Goal: Task Accomplishment & Management: Use online tool/utility

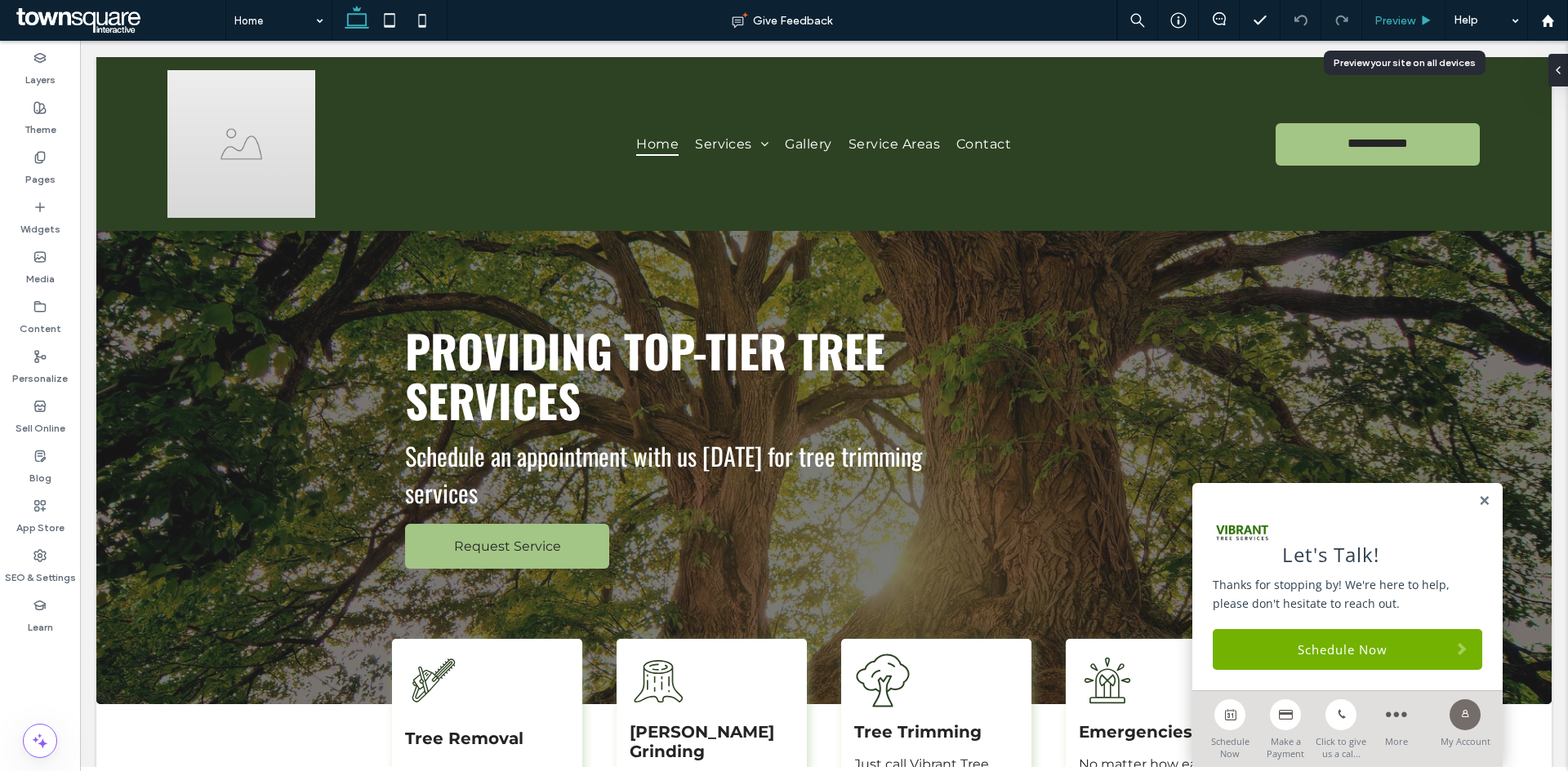
click at [1408, 19] on span "Preview" at bounding box center [1395, 20] width 41 height 14
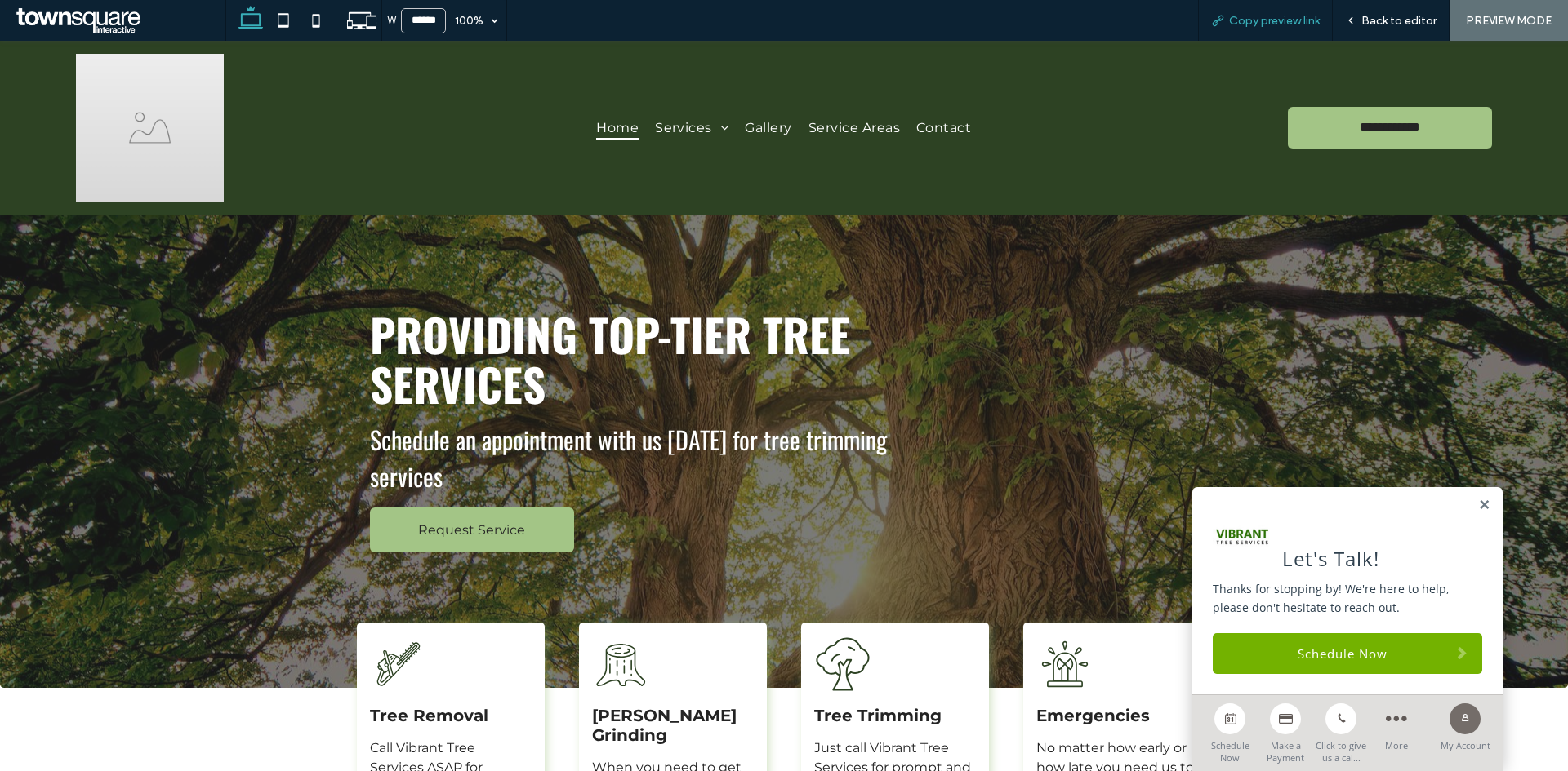
click at [1253, 23] on span "Copy preview link" at bounding box center [1274, 20] width 91 height 14
click at [1375, 27] on span "Back to editor" at bounding box center [1398, 20] width 75 height 14
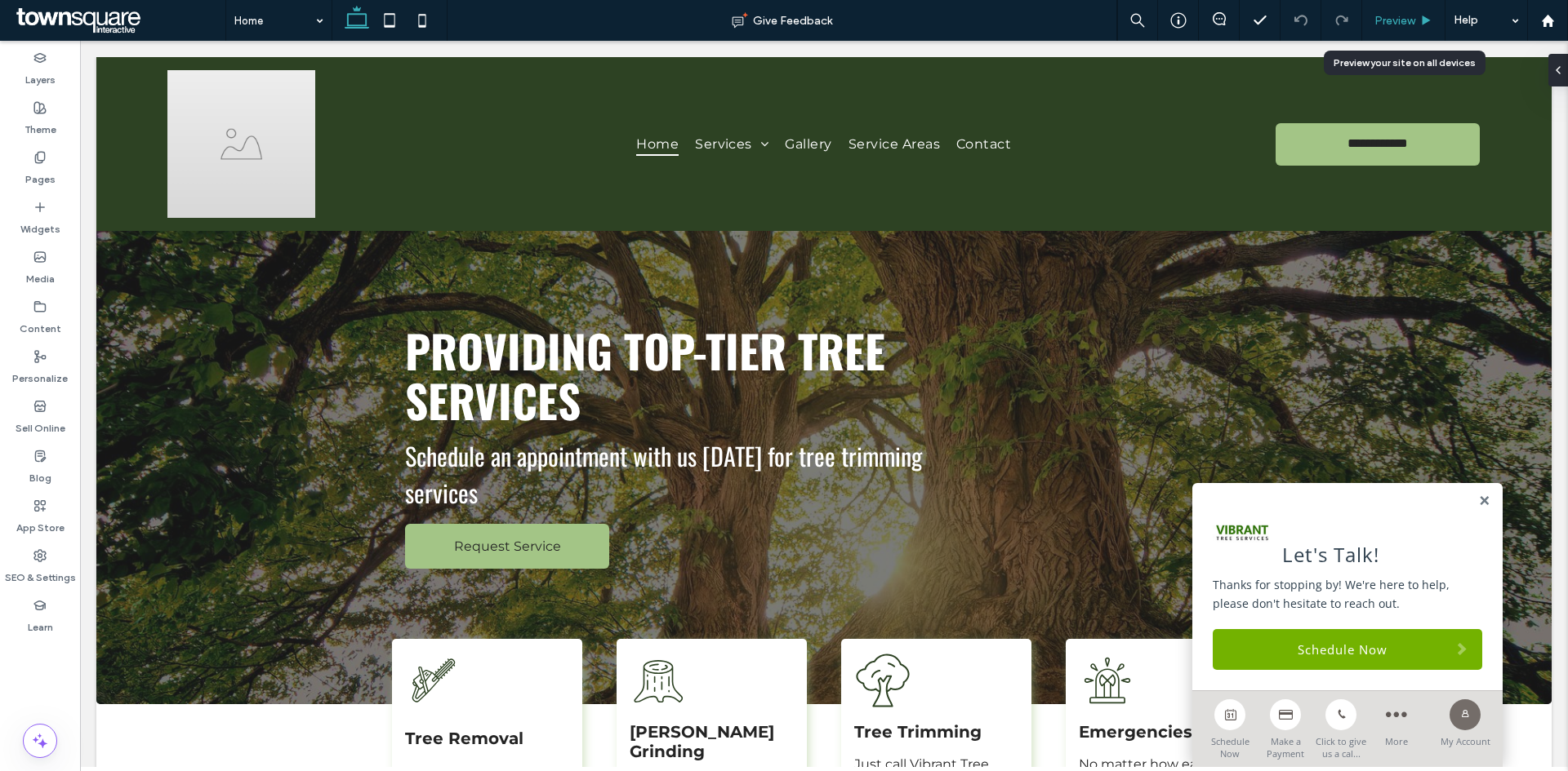
click at [1394, 33] on div "Preview" at bounding box center [1403, 20] width 83 height 41
click at [1407, 26] on span "Preview" at bounding box center [1395, 20] width 41 height 14
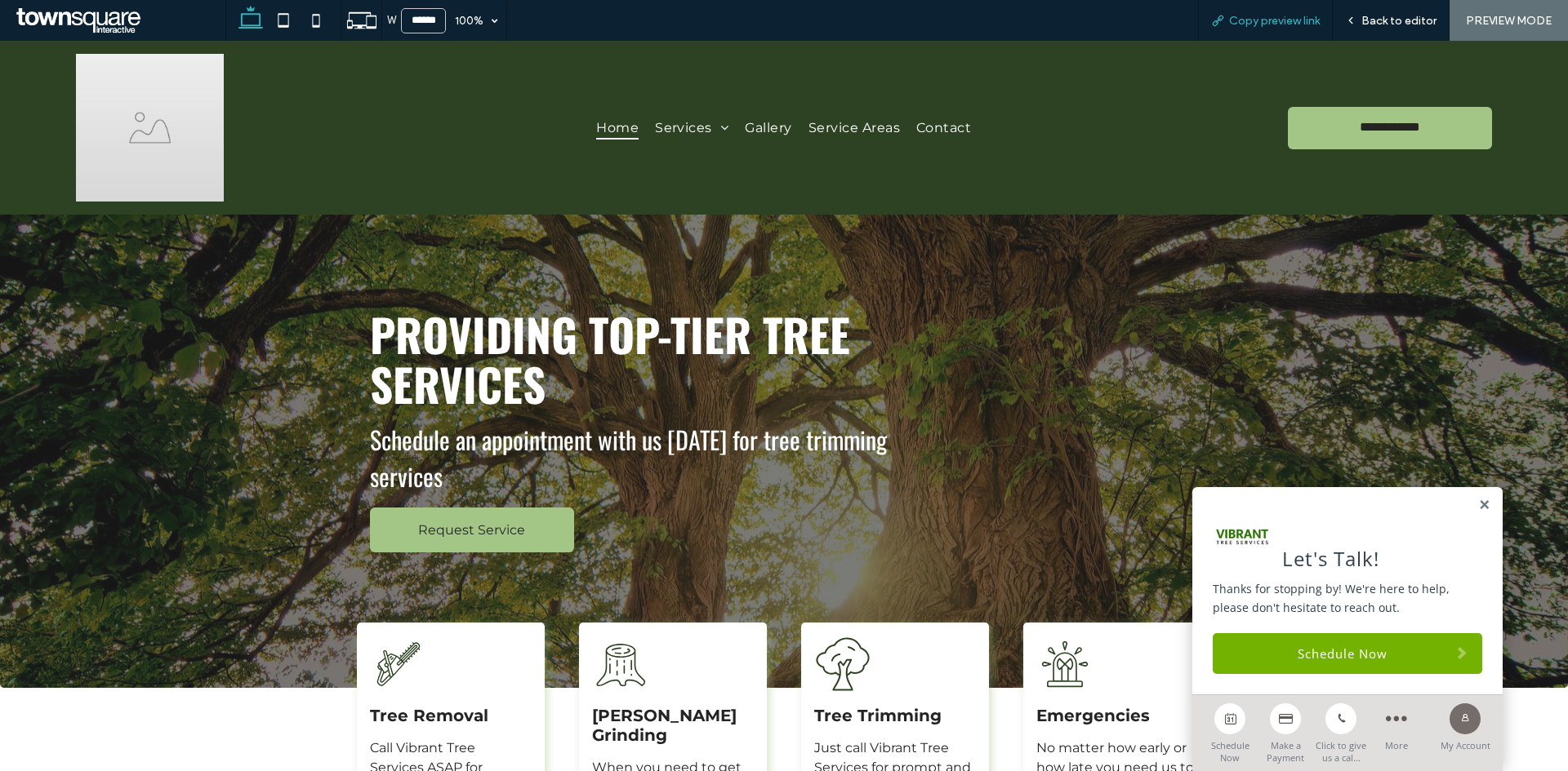
click at [1270, 10] on div "Copy preview link" at bounding box center [1265, 20] width 135 height 41
click at [1268, 17] on span "Copy preview link" at bounding box center [1274, 20] width 91 height 14
